Goal: Obtain resource: Obtain resource

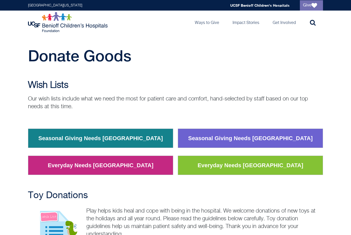
click at [109, 58] on span "Donate Goods" at bounding box center [79, 56] width 103 height 18
